Goal: Communication & Community: Share content

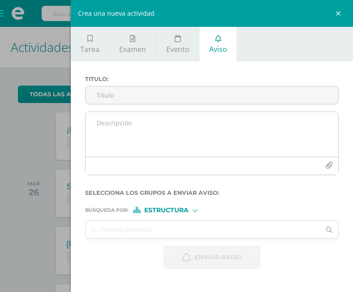
click at [101, 144] on textarea at bounding box center [212, 134] width 253 height 45
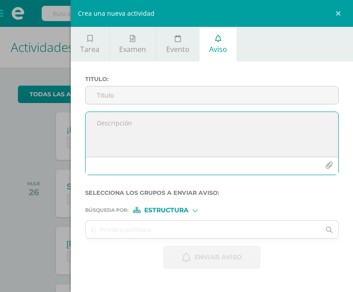
paste textarea "Horario de Retroalimentación Virtual - TERCER BIMESTRE Queridos estudiantes, Le…"
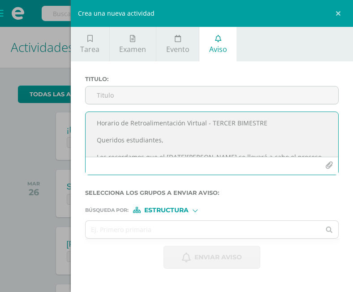
drag, startPoint x: 92, startPoint y: 140, endPoint x: 89, endPoint y: 116, distance: 24.5
click at [89, 116] on textarea "Horario de Retroalimentación Virtual - TERCER BIMESTRE Queridos estudiantes, Le…" at bounding box center [212, 134] width 253 height 45
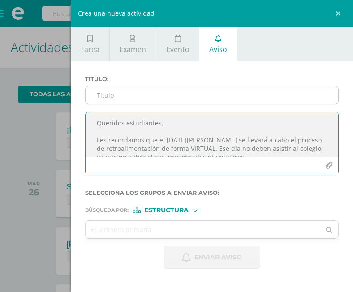
type textarea "Queridos estudiantes, Les recordamos que el [DATE][PERSON_NAME] se llevará a ca…"
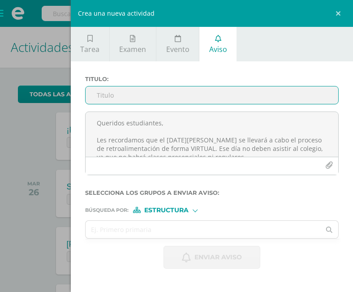
click at [123, 96] on input "Titulo :" at bounding box center [212, 94] width 253 height 17
paste input "Horario de Retroalimentación Virtual - TERCER BIMESTRE"
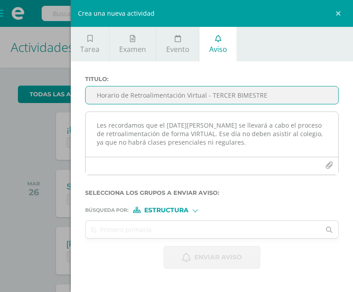
scroll to position [15, 0]
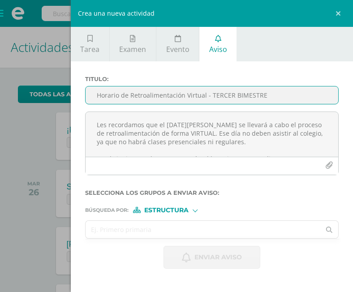
type input "Horario de Retroalimentación Virtual - TERCER BIMESTRE"
click at [119, 227] on input "text" at bounding box center [203, 229] width 235 height 17
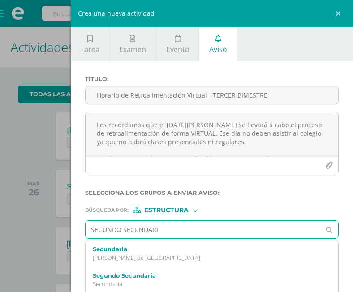
type input "SEGUNDO SECUNDARIA"
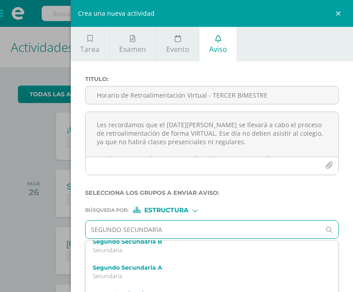
scroll to position [192, 0]
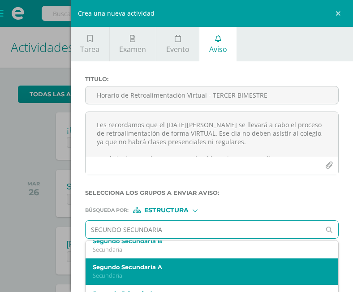
click at [152, 264] on label "Segundo Secundaria A" at bounding box center [207, 267] width 229 height 7
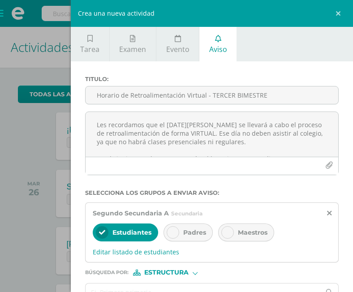
scroll to position [0, 0]
click at [179, 237] on div at bounding box center [173, 232] width 13 height 13
click at [233, 240] on div "Maestros" at bounding box center [246, 233] width 56 height 18
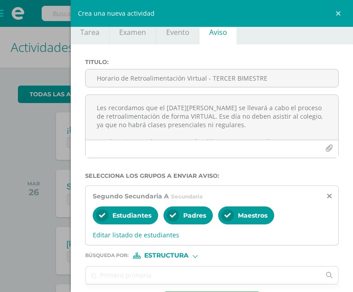
scroll to position [55, 0]
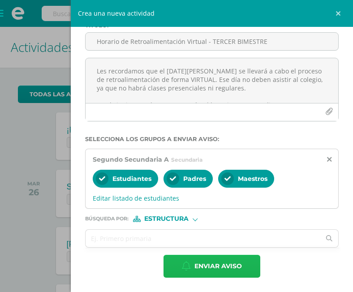
click at [201, 257] on span "Enviar aviso" at bounding box center [217, 266] width 47 height 22
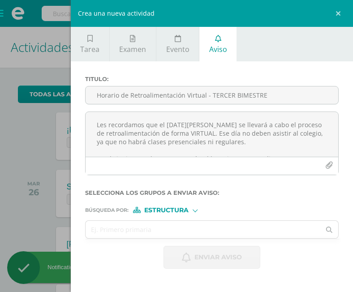
scroll to position [0, 0]
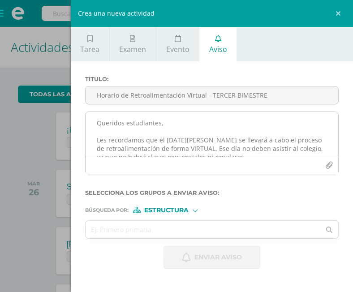
click at [135, 134] on textarea "Queridos estudiantes, Les recordamos que el [DATE][PERSON_NAME] se llevará a ca…" at bounding box center [212, 134] width 253 height 45
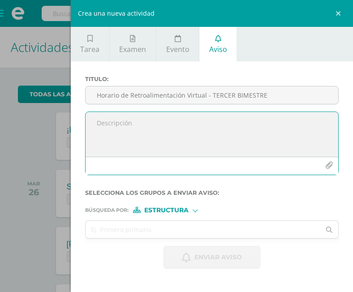
paste textarea "Horario de Retroalimentación Virtual - TERCER BIMESTRE Queridos estudiantes, Le…"
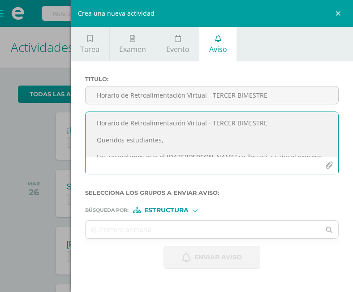
drag, startPoint x: 97, startPoint y: 142, endPoint x: 89, endPoint y: 116, distance: 28.2
click at [89, 116] on textarea "Horario de Retroalimentación Virtual - TERCER BIMESTRE Queridos estudiantes, Le…" at bounding box center [212, 134] width 253 height 45
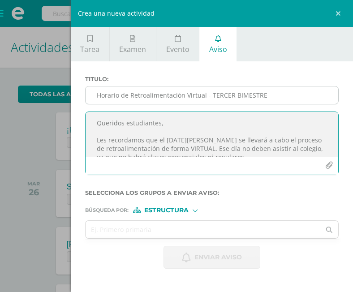
type textarea "Queridos estudiantes, Les recordamos que el [DATE][PERSON_NAME] se llevará a ca…"
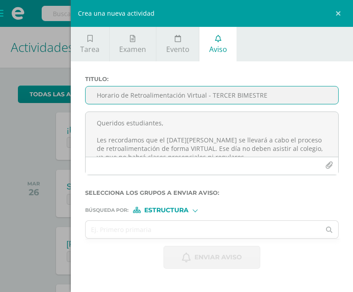
click at [126, 99] on input "Horario de Retroalimentación Virtual - TERCER BIMESTRE" at bounding box center [212, 94] width 253 height 17
paste input "Horario de Retroalimentación Virtual - TERCER BIMESTRE"
type input "Horario de Retroalimentación Virtual - TERCER BIMESTRE"
click at [190, 232] on input "text" at bounding box center [203, 229] width 235 height 17
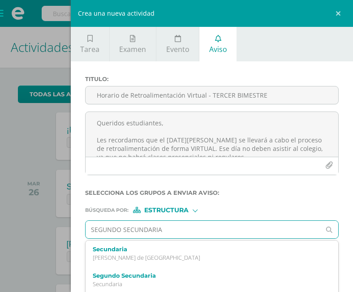
type input "SEGUNDO SECUNDARIA B"
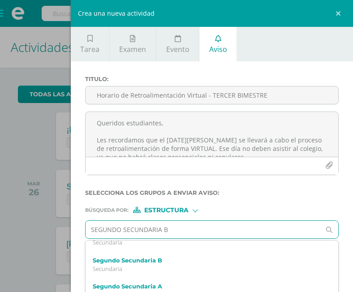
scroll to position [174, 0]
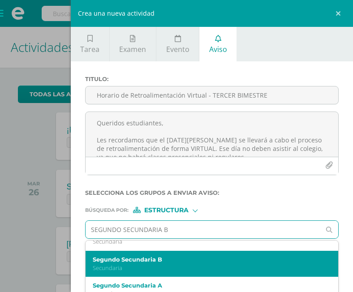
click at [171, 260] on label "Segundo Secundaria B" at bounding box center [207, 259] width 229 height 7
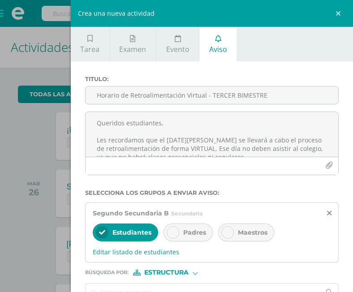
scroll to position [0, 0]
click at [189, 232] on span "Padres" at bounding box center [194, 233] width 23 height 8
click at [249, 226] on div "Maestros" at bounding box center [246, 233] width 56 height 18
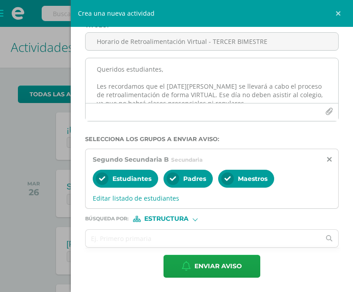
scroll to position [54, 0]
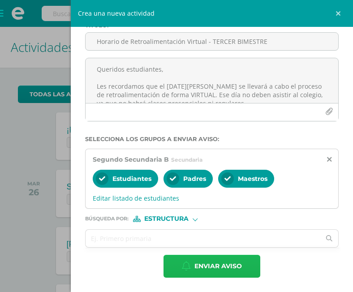
click at [212, 267] on span "Enviar aviso" at bounding box center [217, 266] width 47 height 22
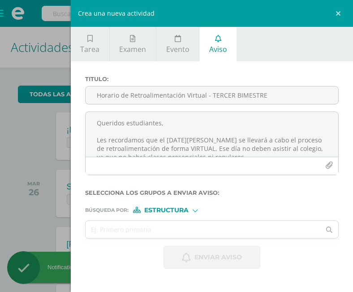
scroll to position [0, 0]
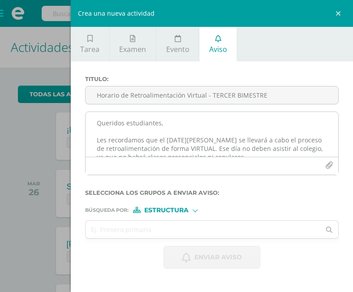
click at [129, 122] on textarea "Queridos estudiantes, Les recordamos que el [DATE][PERSON_NAME] se llevará a ca…" at bounding box center [212, 134] width 253 height 45
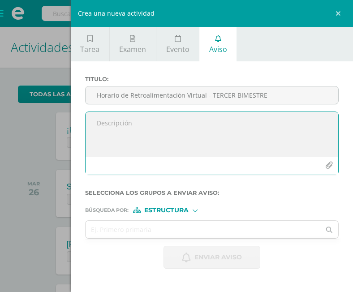
paste textarea "Horario de Retroalimentación Virtual - TERCER BIMESTRE Queridos estudiantes, Le…"
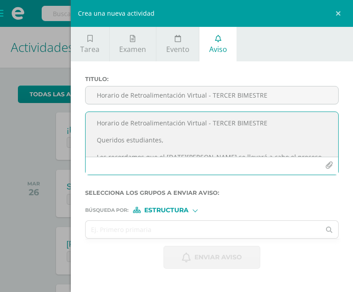
drag, startPoint x: 95, startPoint y: 142, endPoint x: 94, endPoint y: 121, distance: 21.1
click at [94, 121] on textarea "Horario de Retroalimentación Virtual - TERCER BIMESTRE Queridos estudiantes, Le…" at bounding box center [212, 134] width 253 height 45
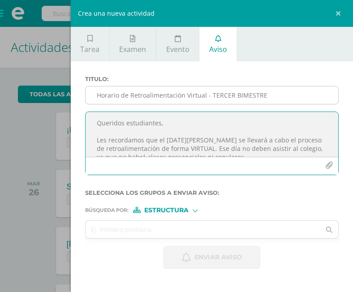
type textarea "Queridos estudiantes, Les recordamos que el [DATE][PERSON_NAME] se llevará a ca…"
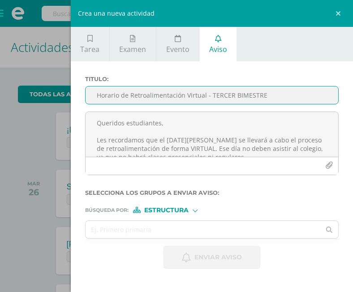
click at [121, 90] on input "Horario de Retroalimentación Virtual - TERCER BIMESTRE" at bounding box center [212, 94] width 253 height 17
paste input "Horario de Retroalimentación Virtual - TERCER BIMESTRE"
type input "Horario de Retroalimentación Virtual - TERCER BIMESTRE"
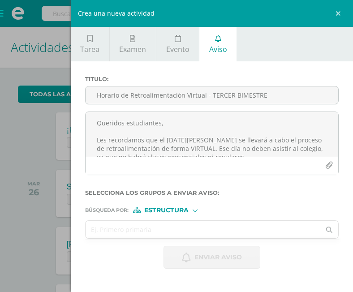
click at [188, 235] on input "text" at bounding box center [203, 229] width 235 height 17
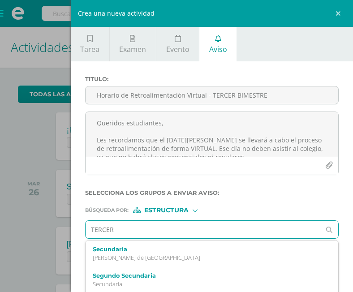
type input "TERCERO"
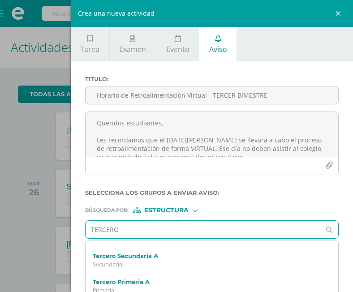
scroll to position [99, 0]
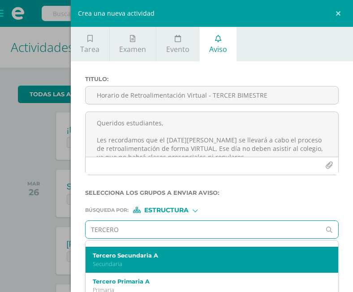
click at [160, 261] on p "Secundaria" at bounding box center [207, 264] width 229 height 8
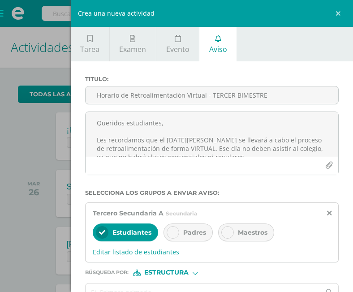
scroll to position [0, 0]
click at [174, 232] on icon at bounding box center [173, 232] width 6 height 6
click at [241, 230] on span "Maestros" at bounding box center [253, 233] width 30 height 8
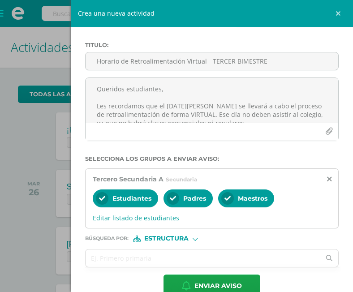
scroll to position [55, 0]
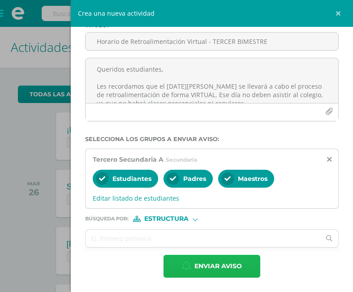
click at [229, 267] on span "Enviar aviso" at bounding box center [217, 266] width 47 height 22
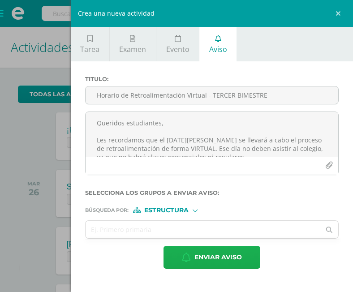
scroll to position [0, 0]
